Goal: Use online tool/utility: Utilize a website feature to perform a specific function

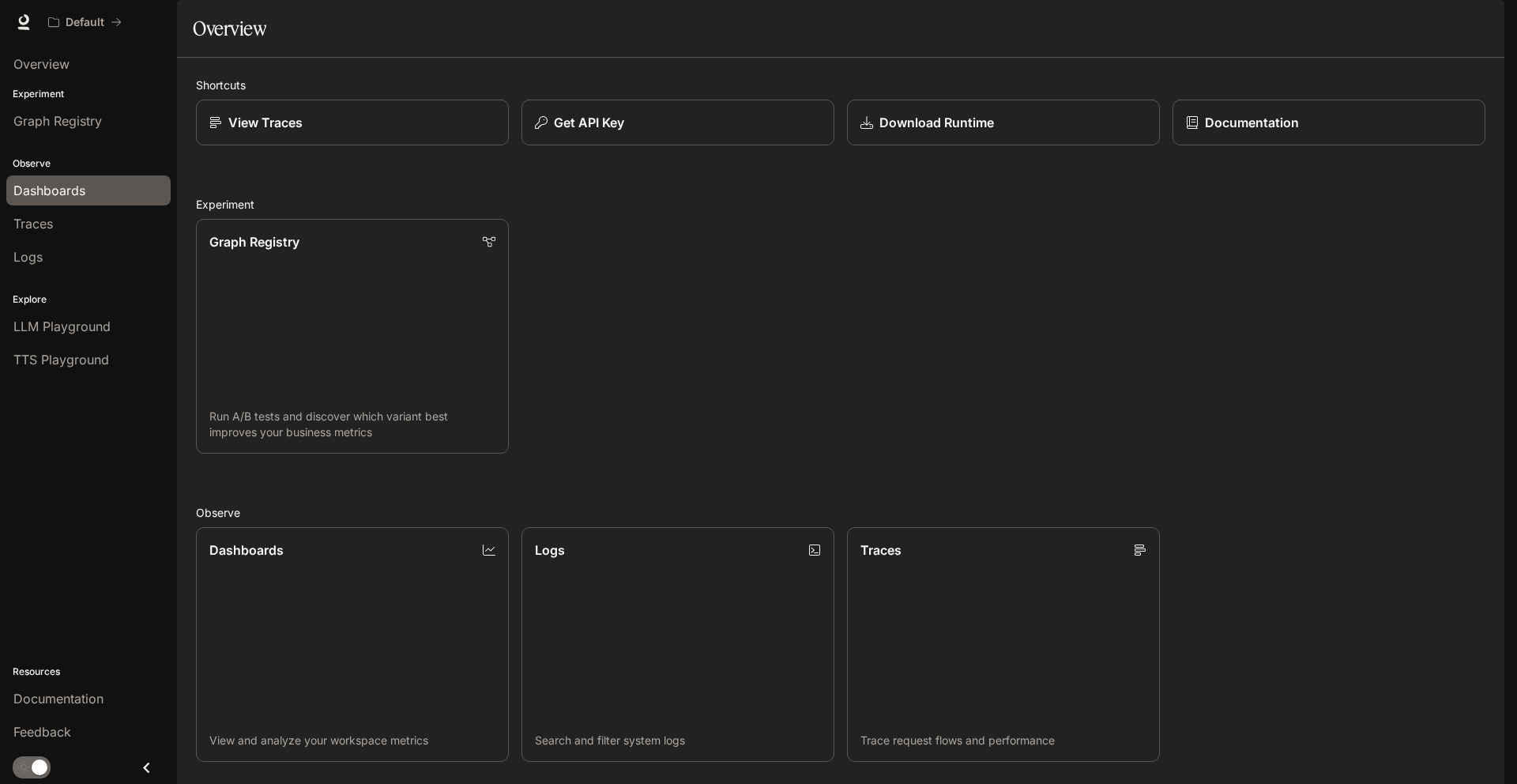
click at [54, 197] on span "Dashboards" at bounding box center [50, 191] width 72 height 19
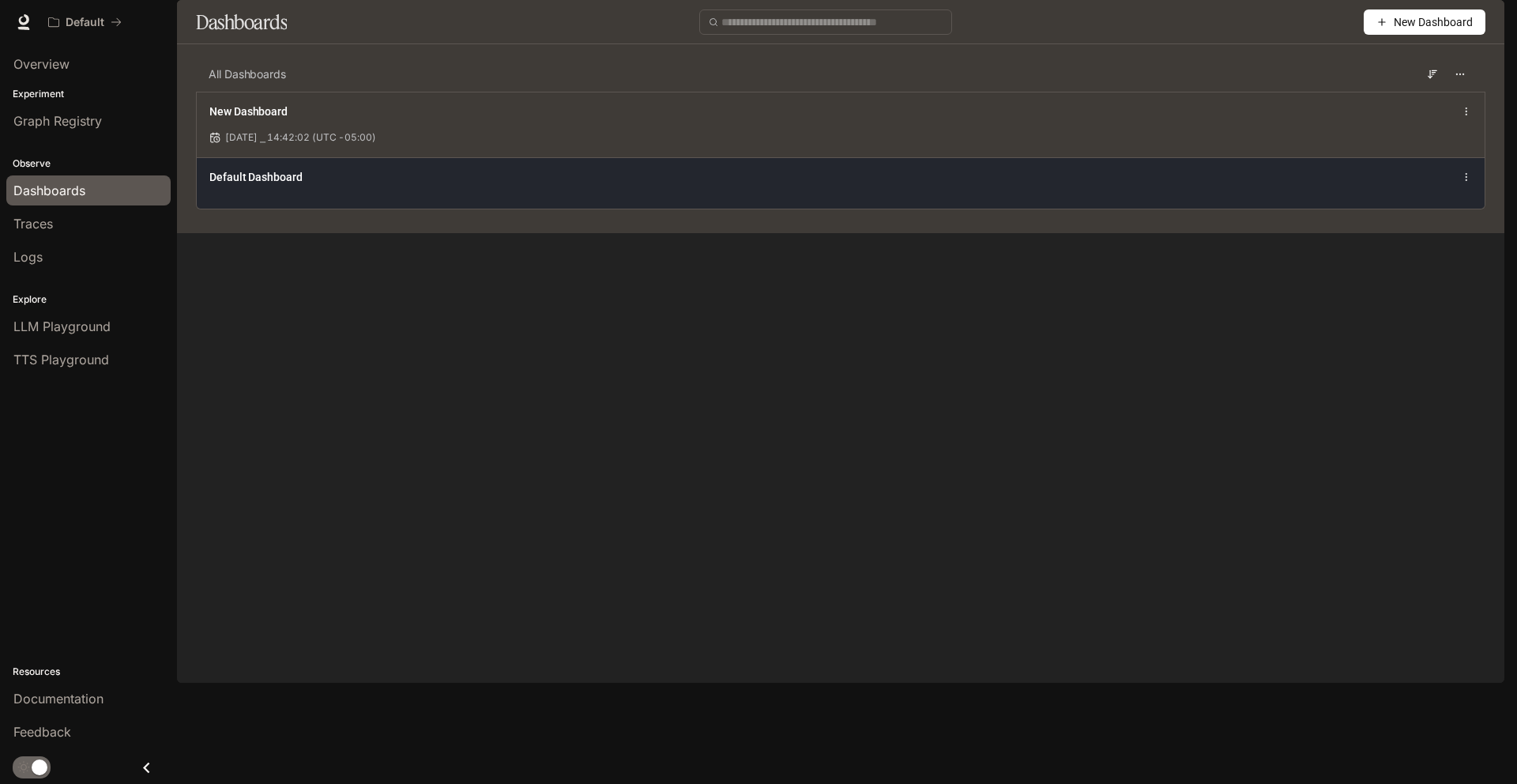
click at [303, 185] on span "Default Dashboard" at bounding box center [256, 177] width 93 height 16
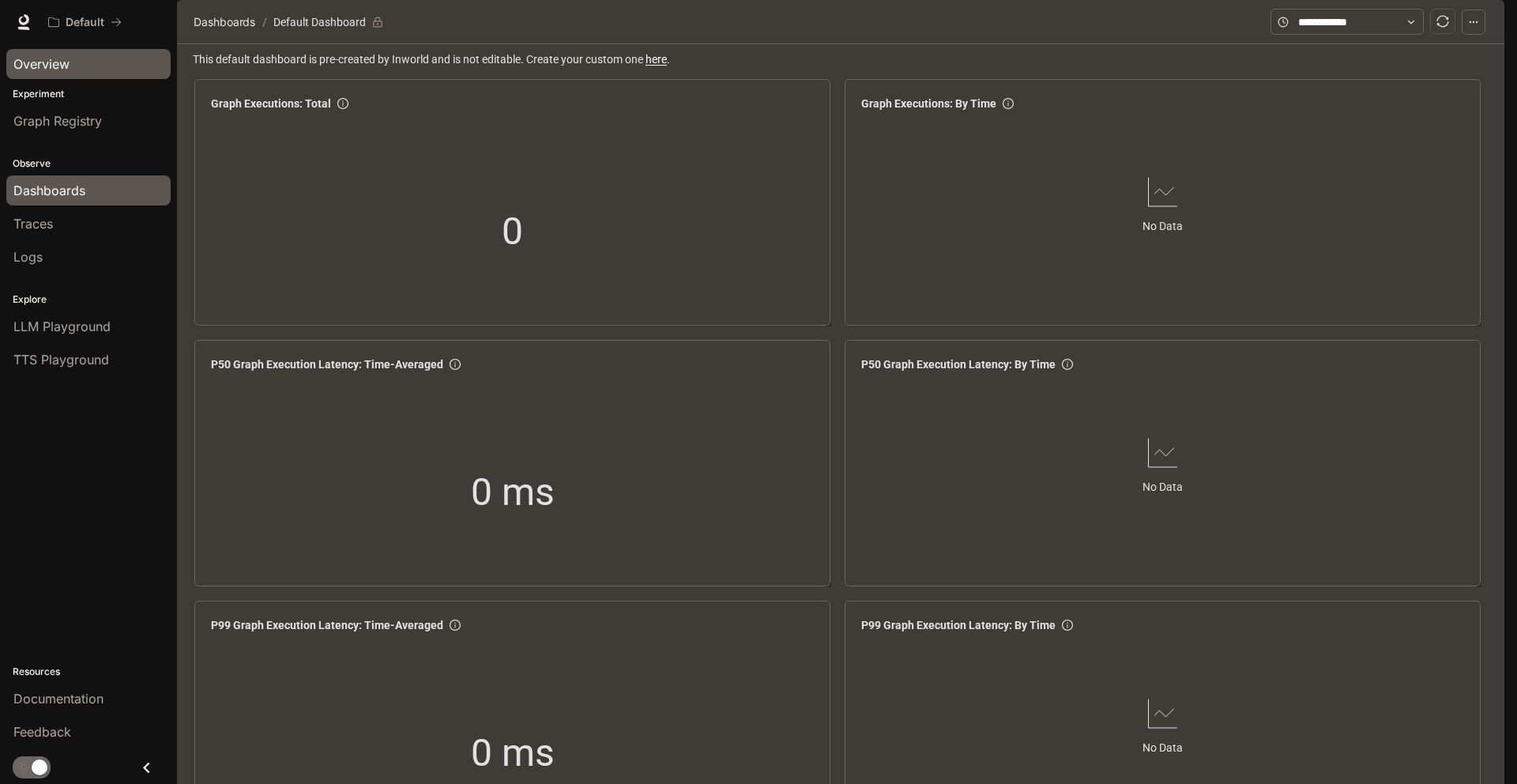
click at [60, 70] on span "Overview" at bounding box center [42, 64] width 56 height 19
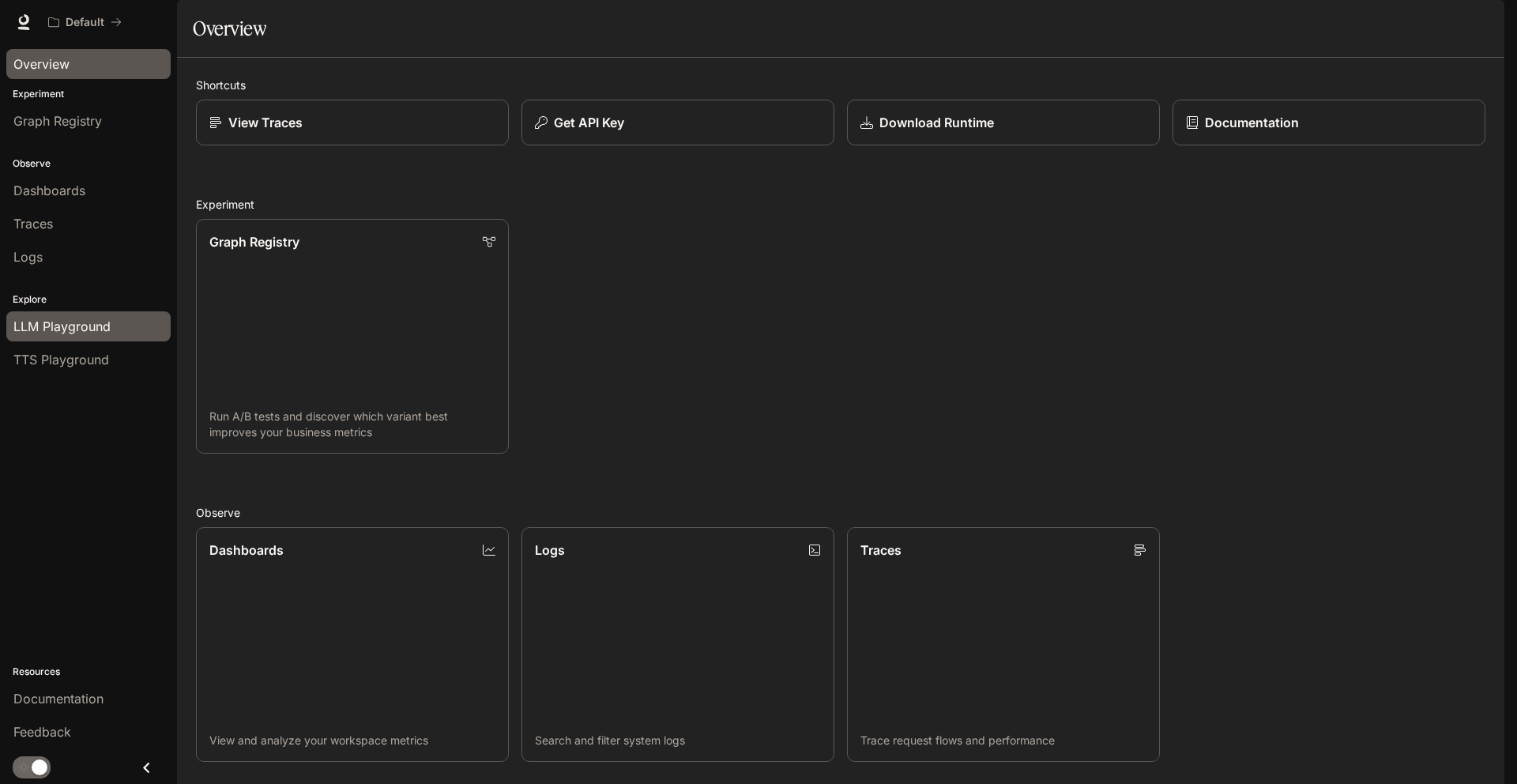
click at [71, 333] on span "LLM Playground" at bounding box center [62, 327] width 97 height 19
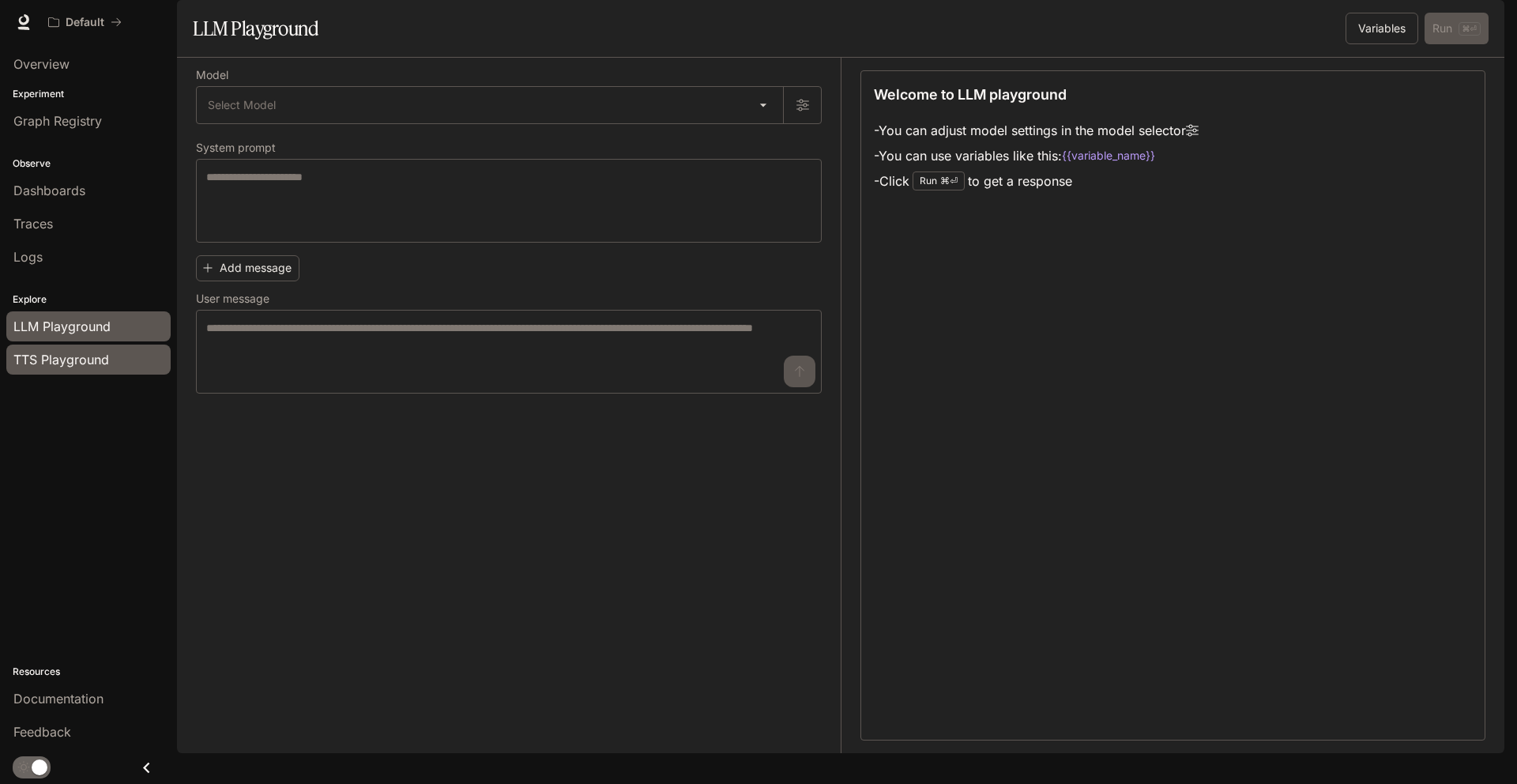
click at [96, 350] on span "TTS Playground" at bounding box center [61, 360] width 95 height 19
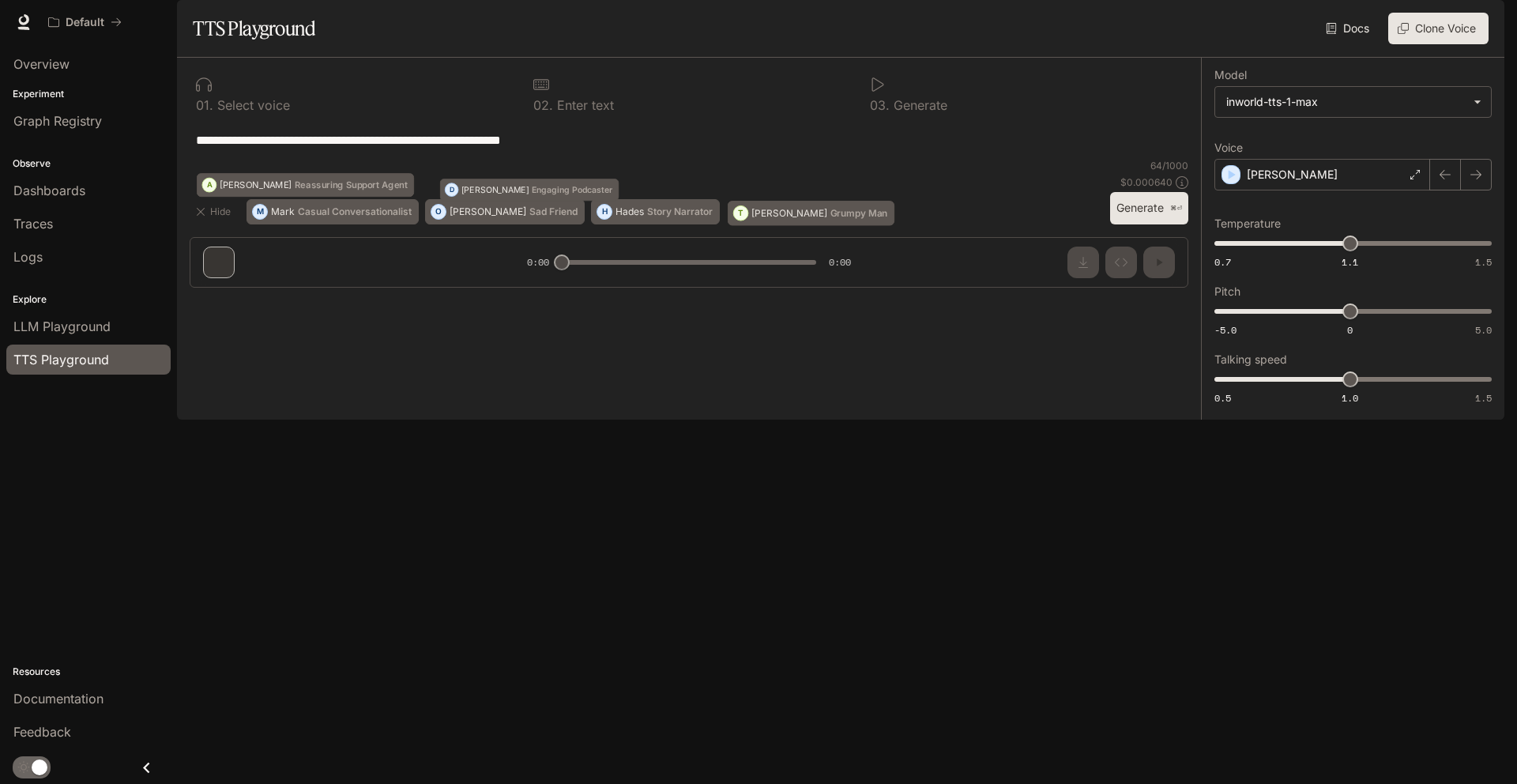
drag, startPoint x: 300, startPoint y: 144, endPoint x: 312, endPoint y: 179, distance: 37.0
click at [300, 111] on div "0 1 . Select voice" at bounding box center [352, 105] width 312 height 13
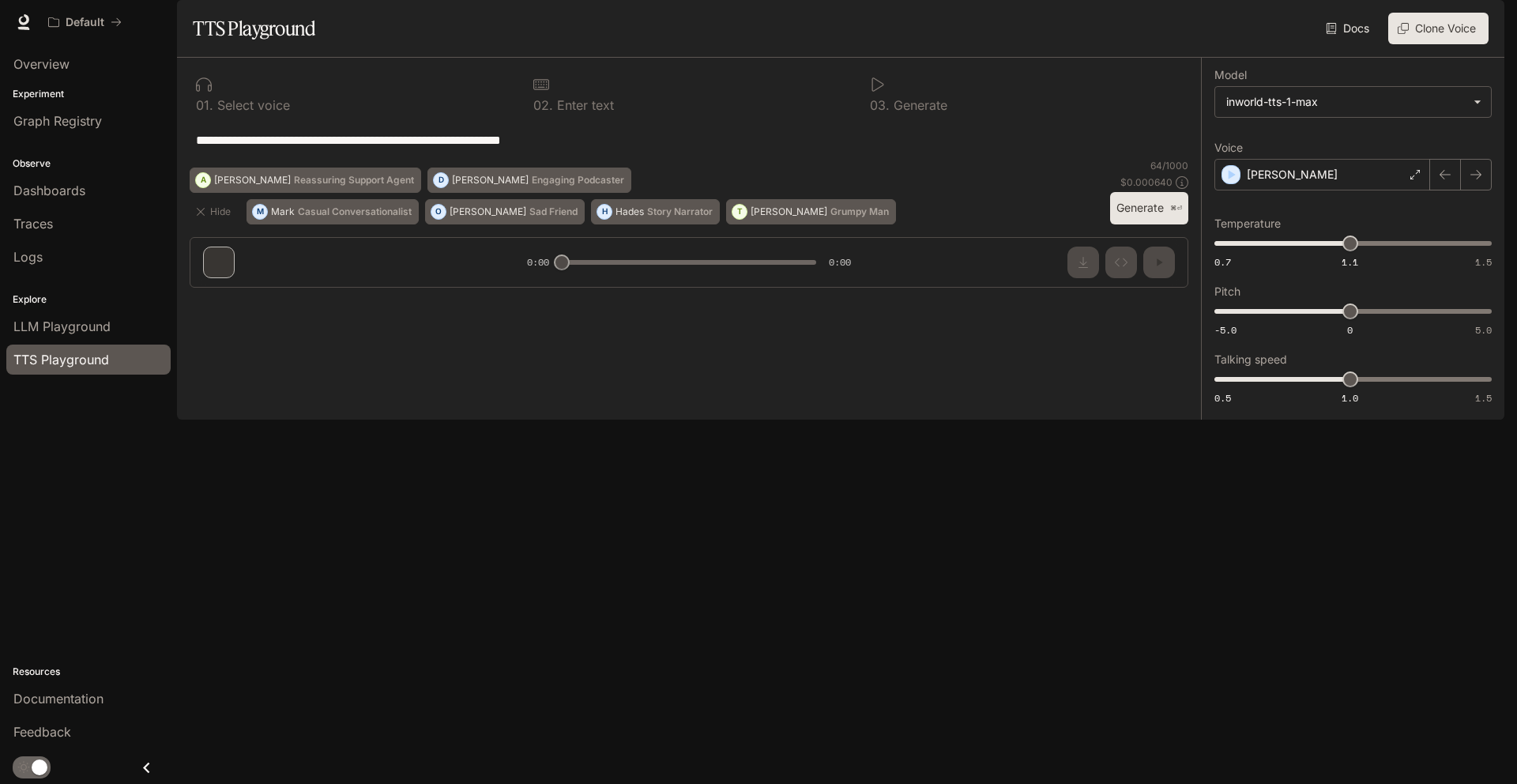
click at [312, 149] on textarea "**********" at bounding box center [689, 140] width 986 height 18
